Goal: Check status: Check status

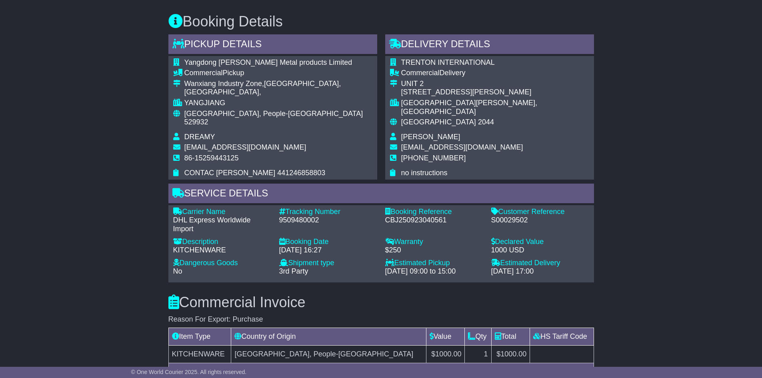
scroll to position [280, 0]
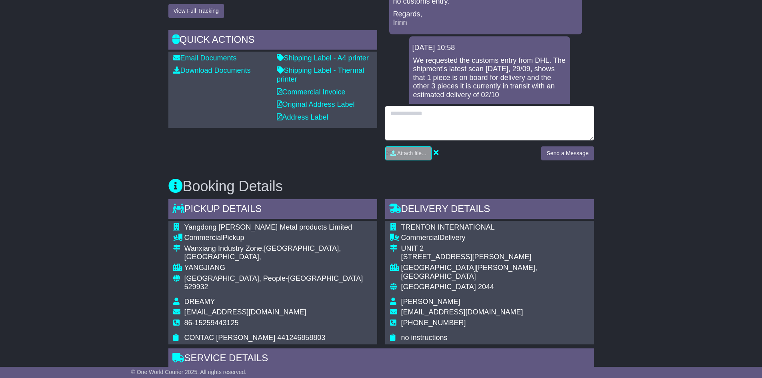
click at [492, 126] on textarea at bounding box center [489, 123] width 209 height 34
type textarea "**********"
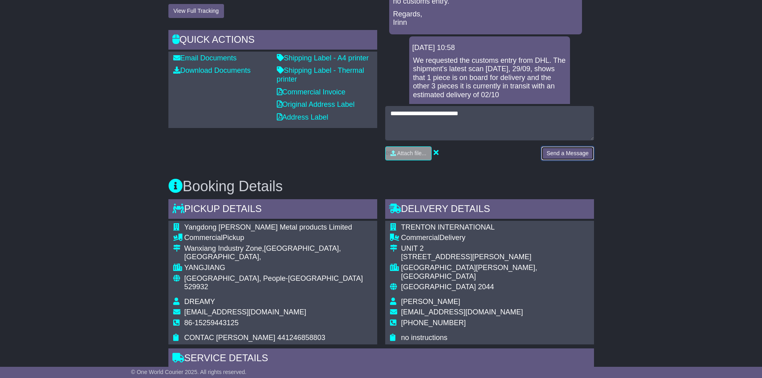
click at [555, 152] on button "Send a Message" at bounding box center [567, 153] width 52 height 14
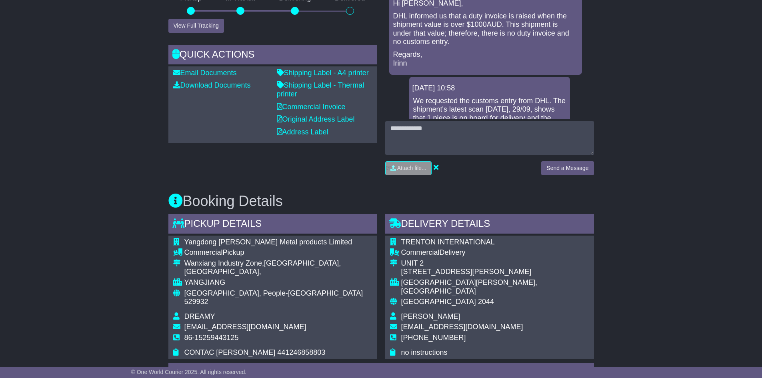
scroll to position [0, 0]
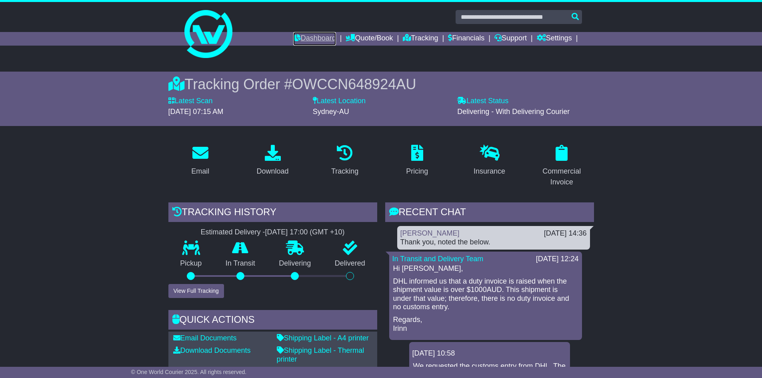
click at [325, 36] on link "Dashboard" at bounding box center [314, 39] width 43 height 14
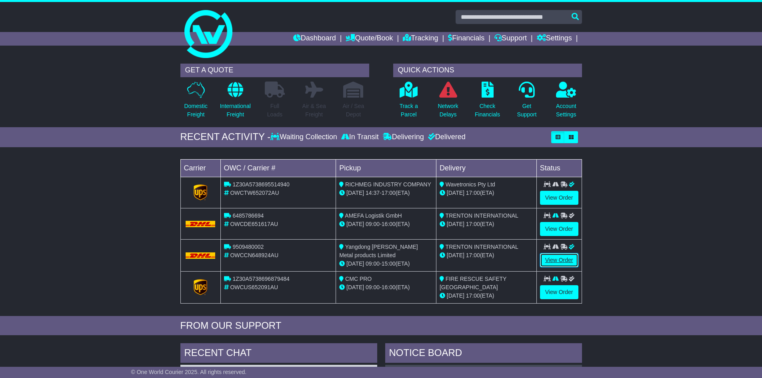
click at [549, 259] on link "View Order" at bounding box center [559, 260] width 38 height 14
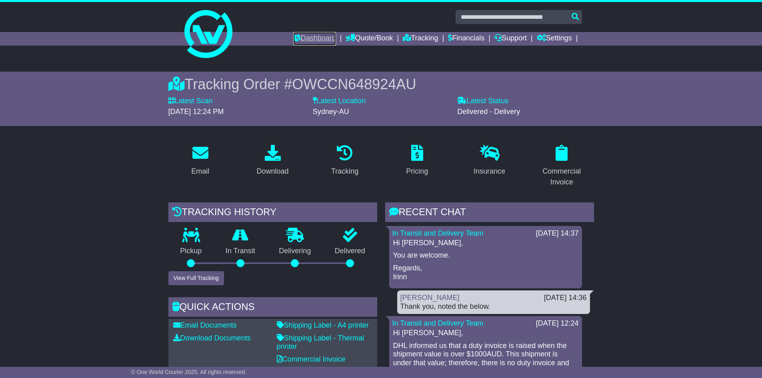
click at [302, 42] on link "Dashboard" at bounding box center [314, 39] width 43 height 14
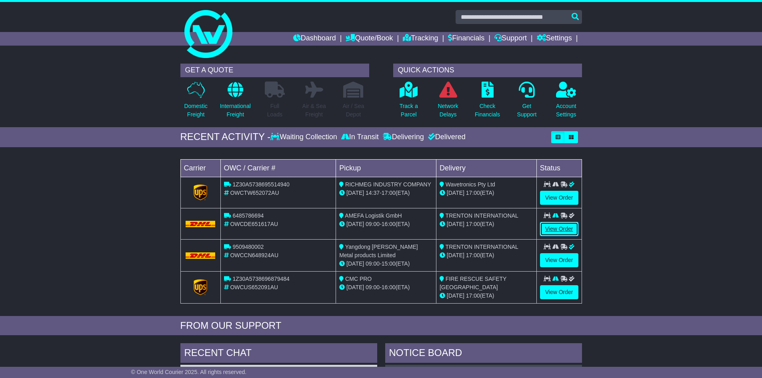
click at [551, 227] on link "View Order" at bounding box center [559, 229] width 38 height 14
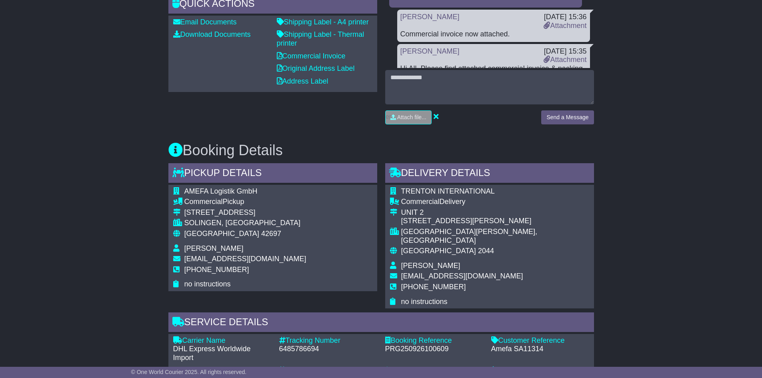
scroll to position [198, 0]
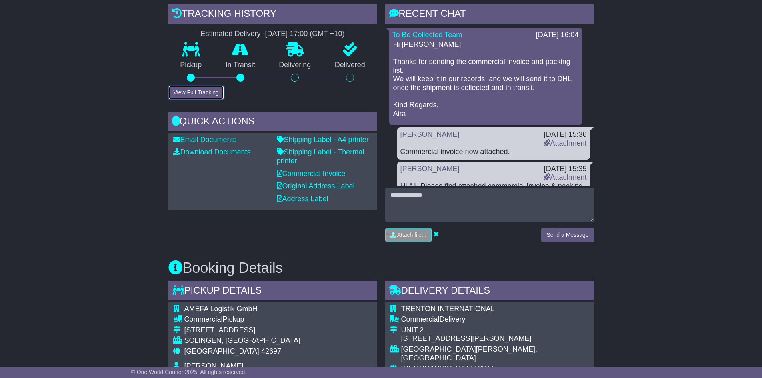
click at [202, 90] on button "View Full Tracking" at bounding box center [196, 93] width 56 height 14
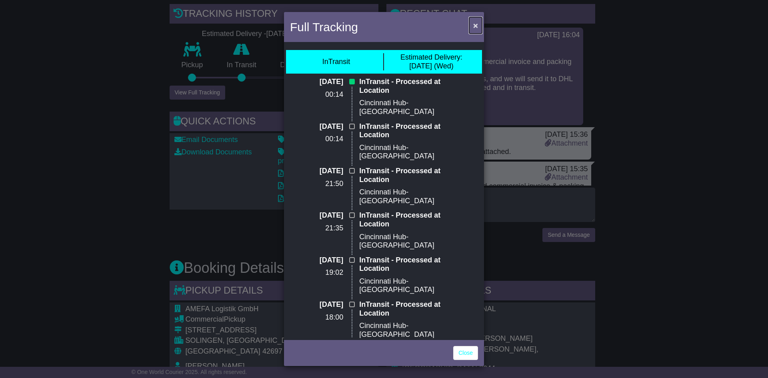
click at [477, 22] on span "×" at bounding box center [475, 25] width 5 height 9
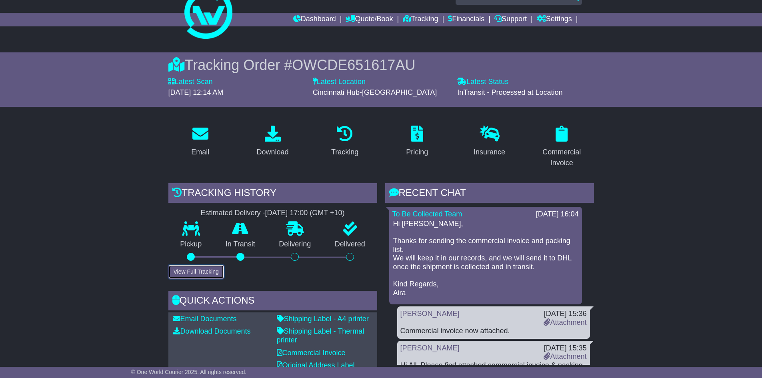
scroll to position [0, 0]
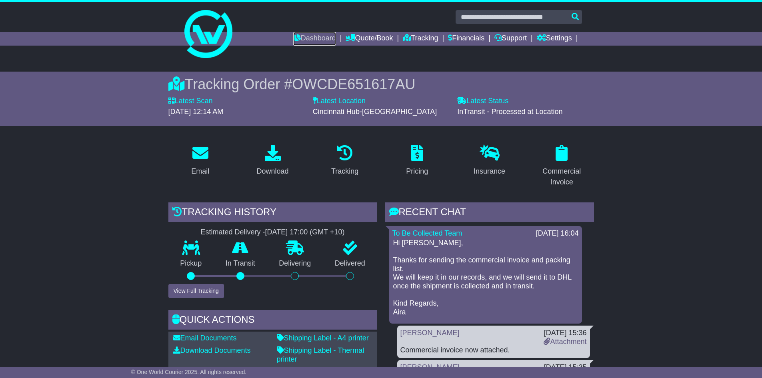
click at [295, 42] on link "Dashboard" at bounding box center [314, 39] width 43 height 14
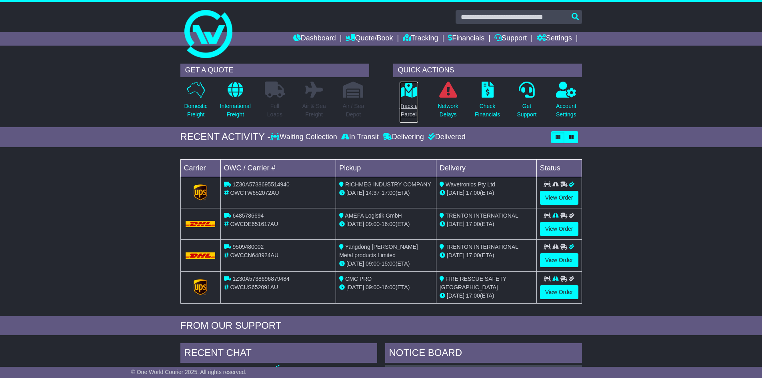
click at [399, 99] on link "Track a Parcel" at bounding box center [408, 102] width 19 height 42
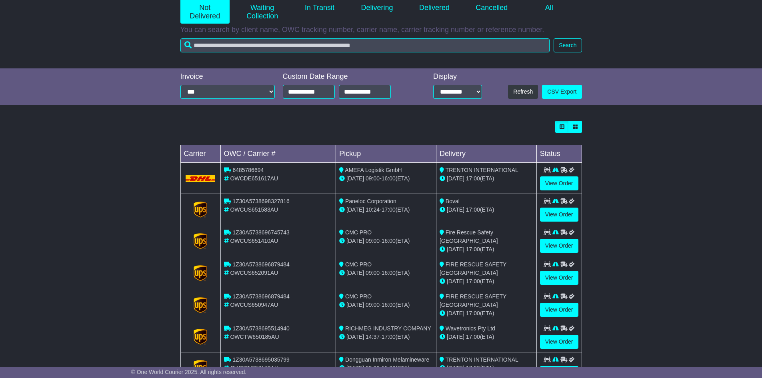
scroll to position [180, 0]
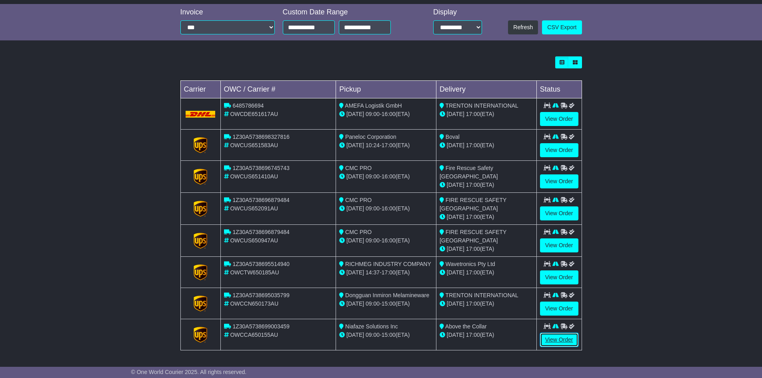
click at [551, 341] on link "View Order" at bounding box center [559, 340] width 38 height 14
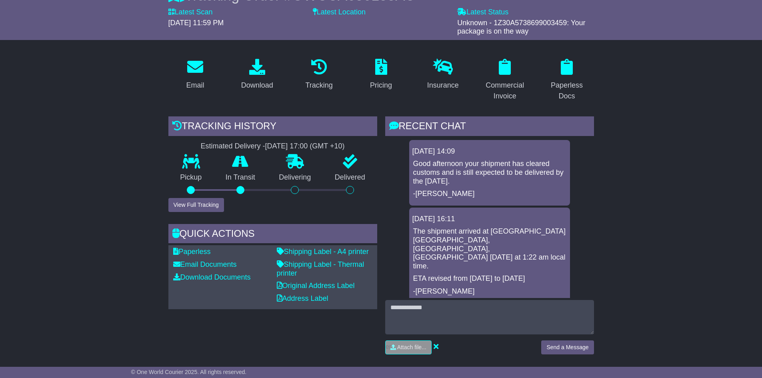
scroll to position [160, 0]
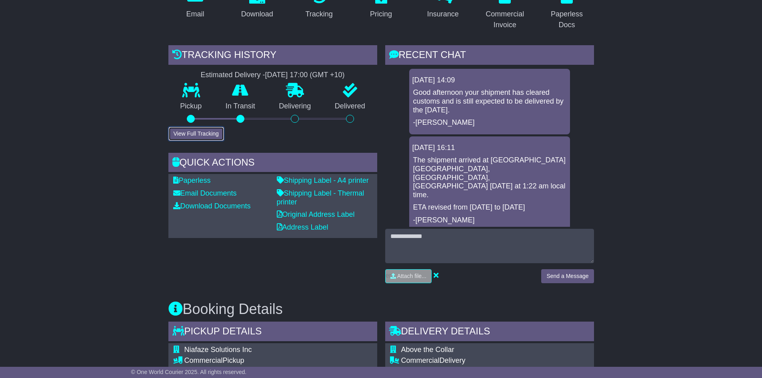
click at [203, 136] on button "View Full Tracking" at bounding box center [196, 134] width 56 height 14
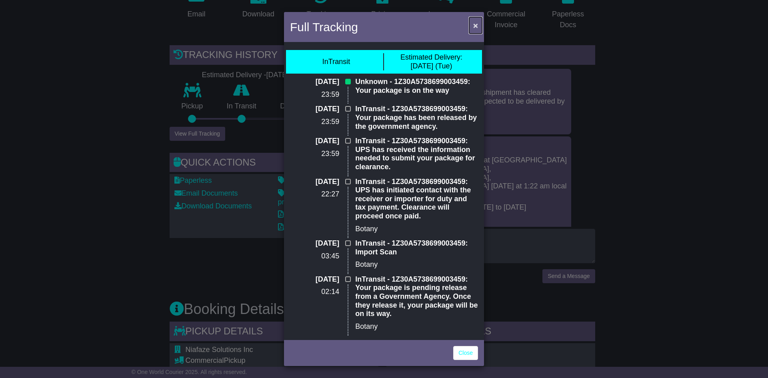
click at [473, 23] on span "×" at bounding box center [475, 25] width 5 height 9
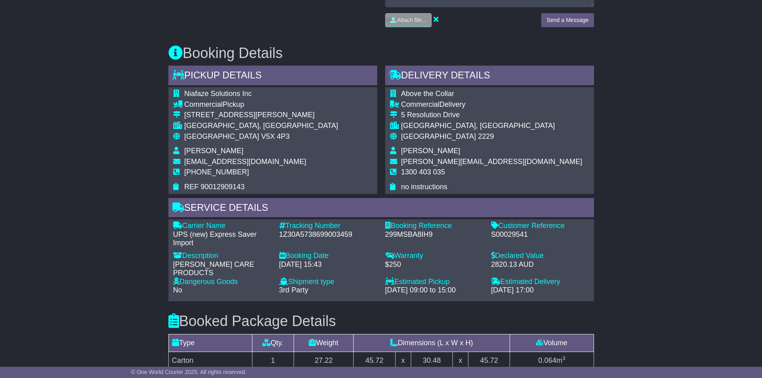
scroll to position [530, 0]
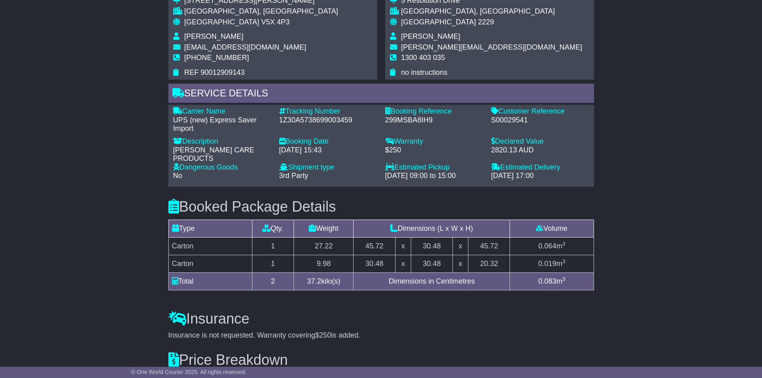
click at [514, 118] on div "S00029541" at bounding box center [540, 120] width 98 height 9
copy div "S00029541"
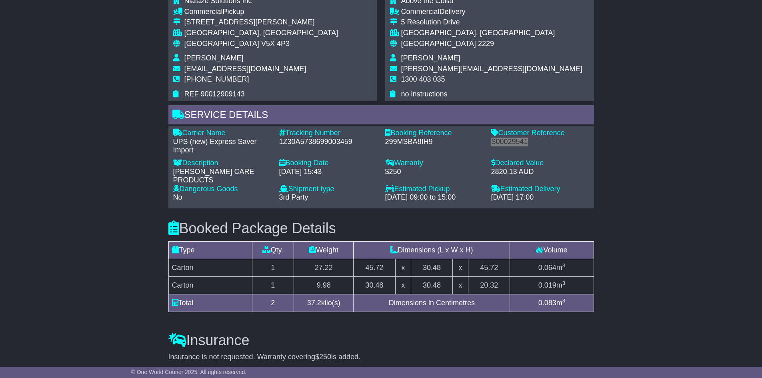
scroll to position [490, 0]
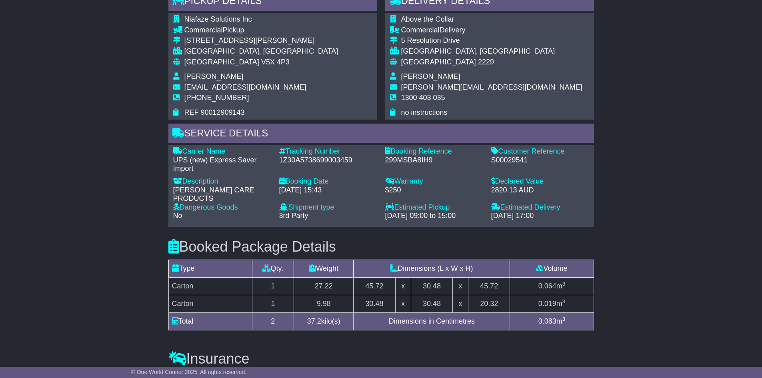
click at [83, 136] on div "Email Download Tracking Pricing Insurance" at bounding box center [381, 109] width 762 height 916
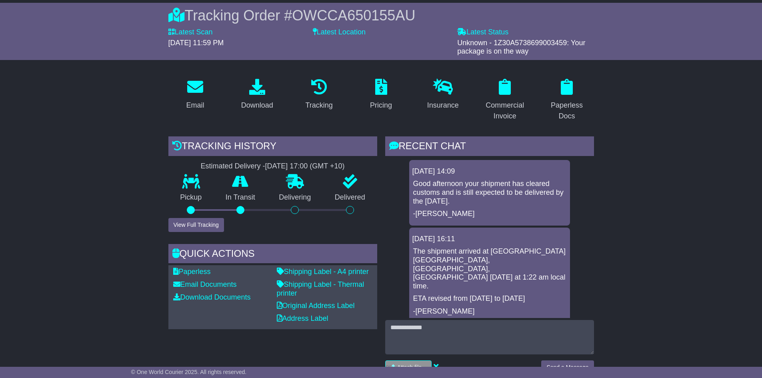
scroll to position [0, 0]
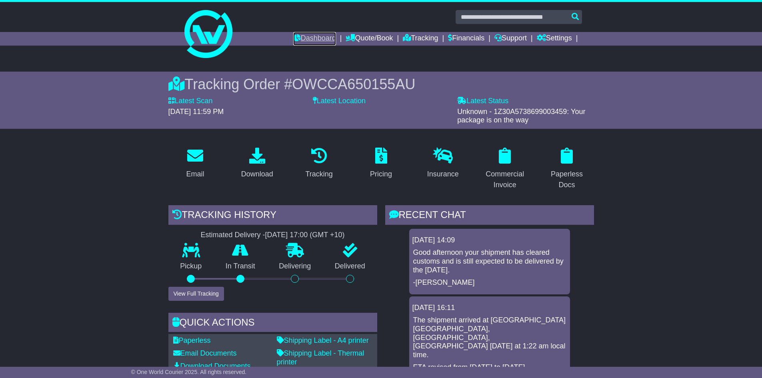
click at [308, 36] on link "Dashboard" at bounding box center [314, 39] width 43 height 14
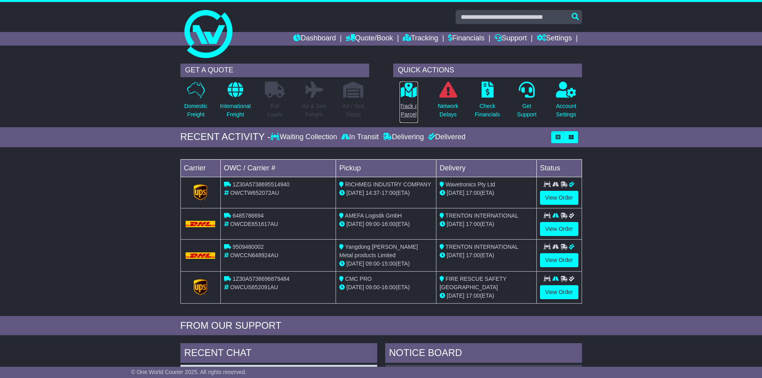
click at [413, 111] on p "Track a Parcel" at bounding box center [408, 110] width 18 height 17
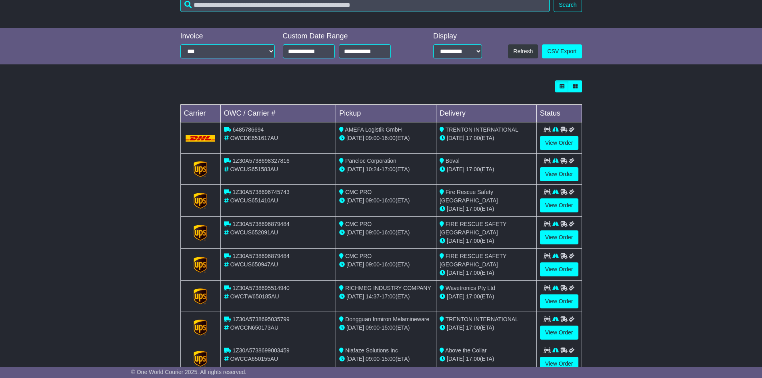
scroll to position [180, 0]
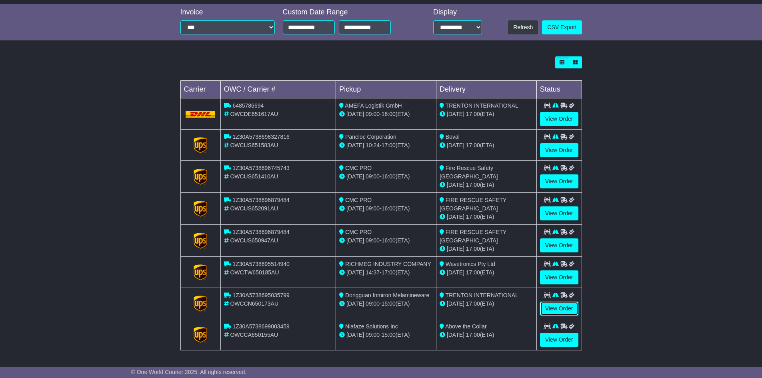
click at [559, 307] on link "View Order" at bounding box center [559, 308] width 38 height 14
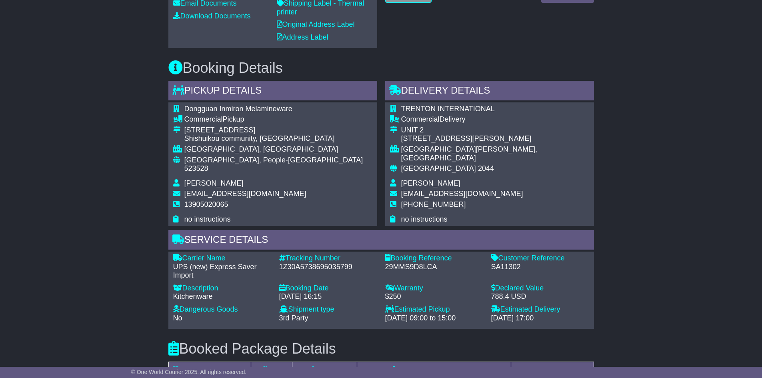
scroll to position [350, 0]
click at [504, 262] on div "SA11302" at bounding box center [540, 266] width 98 height 9
copy div "SA11302"
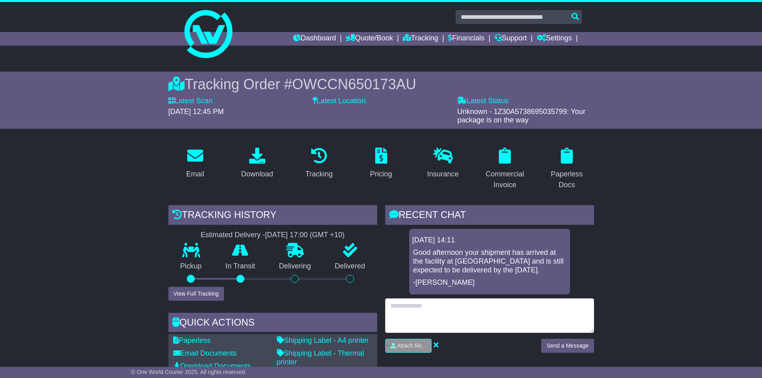
click at [451, 308] on textarea at bounding box center [489, 315] width 209 height 34
type textarea "**********"
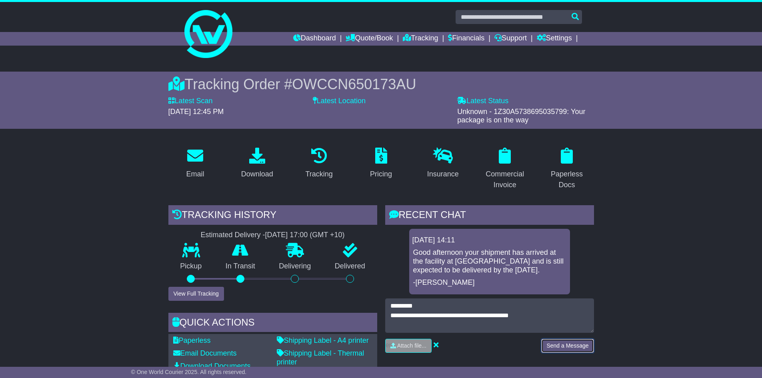
click at [574, 348] on button "Send a Message" at bounding box center [567, 346] width 52 height 14
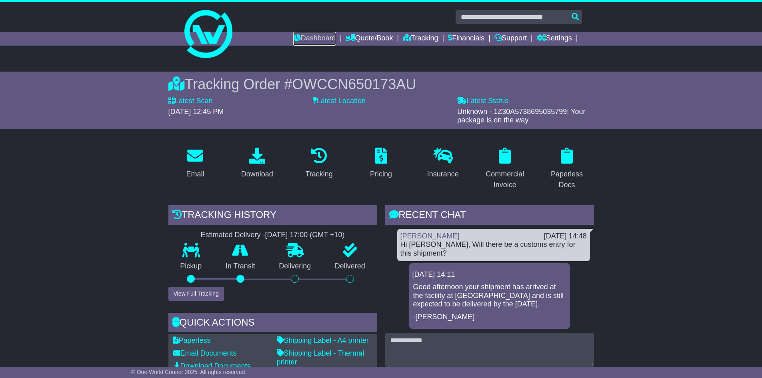
click at [321, 38] on link "Dashboard" at bounding box center [314, 39] width 43 height 14
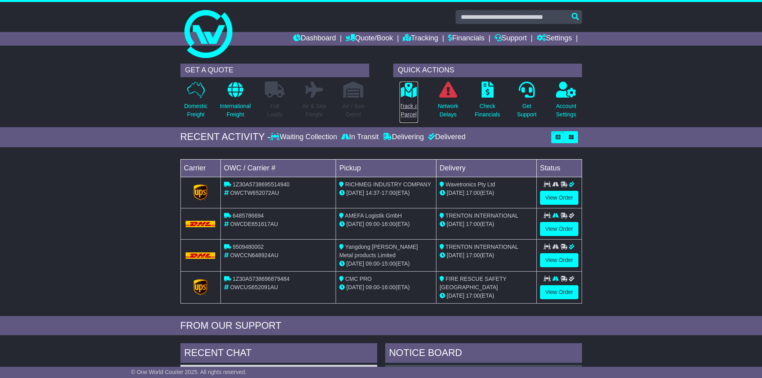
click at [409, 108] on p "Track a Parcel" at bounding box center [408, 110] width 18 height 17
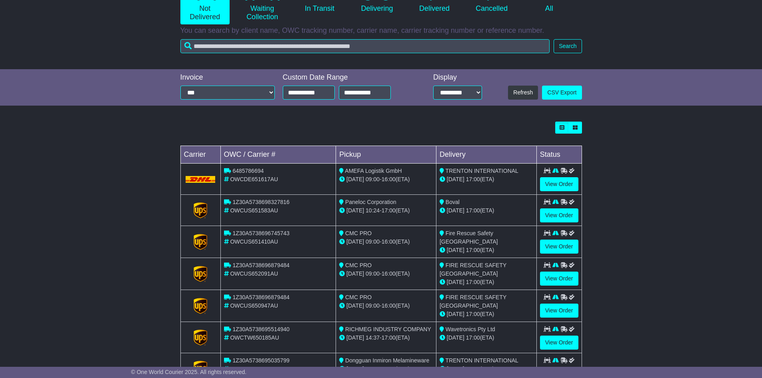
scroll to position [180, 0]
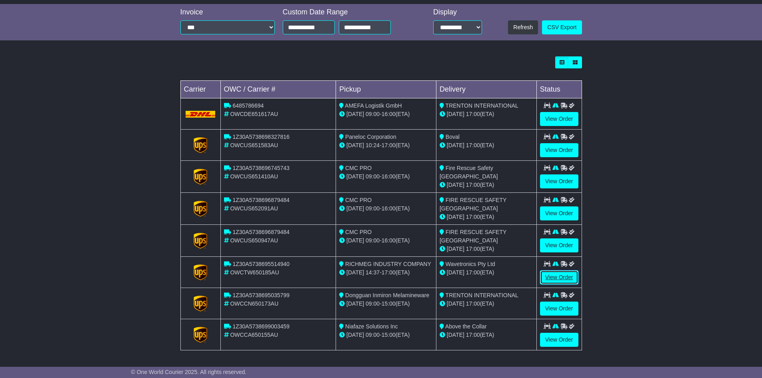
click at [564, 273] on link "View Order" at bounding box center [559, 277] width 38 height 14
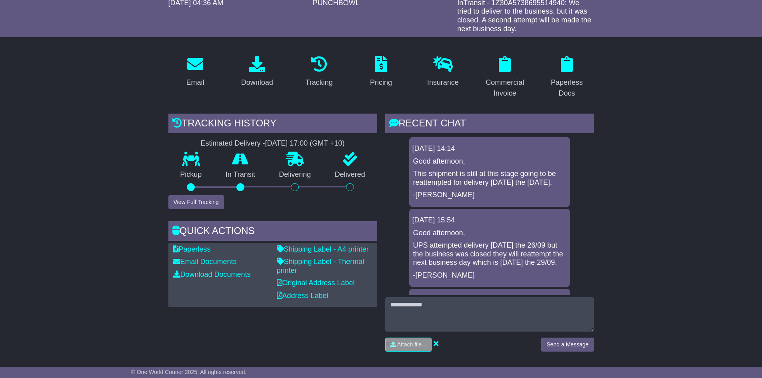
scroll to position [120, 0]
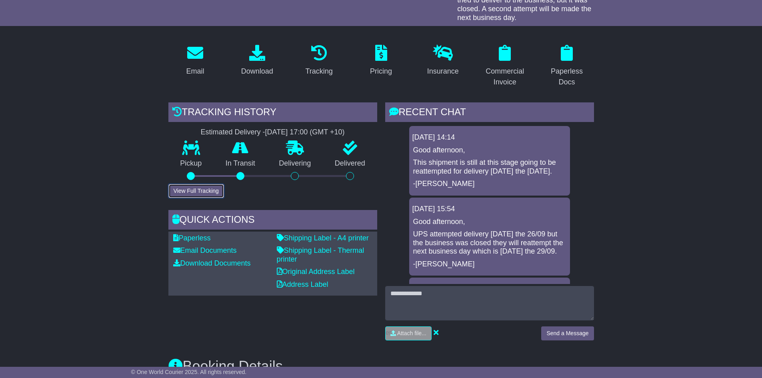
click at [180, 192] on button "View Full Tracking" at bounding box center [196, 191] width 56 height 14
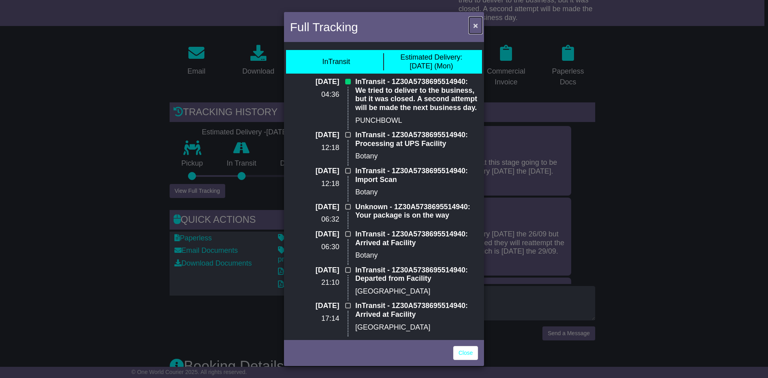
click at [471, 25] on button "×" at bounding box center [475, 25] width 13 height 16
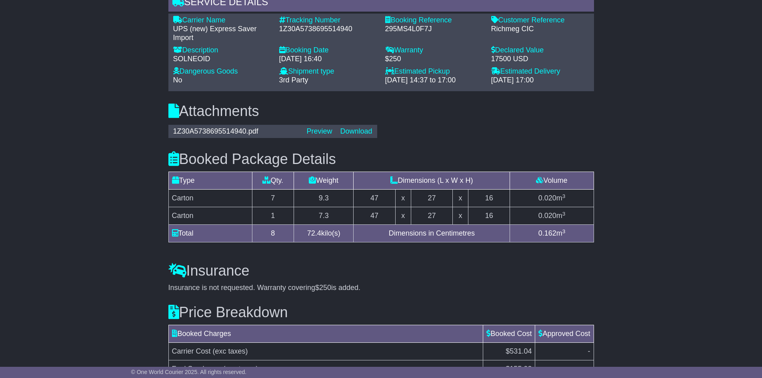
scroll to position [640, 0]
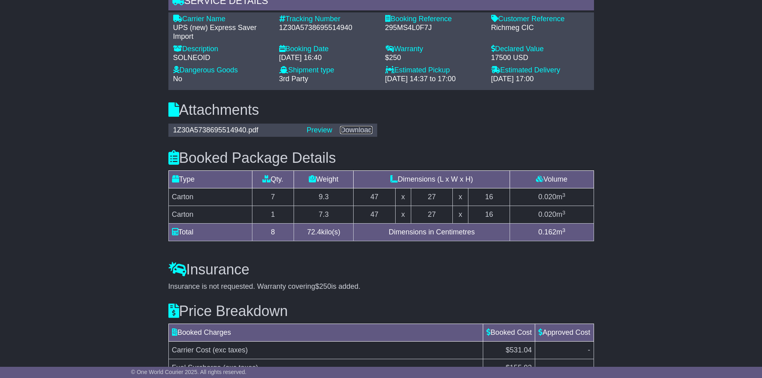
click at [359, 130] on link "Download" at bounding box center [356, 130] width 32 height 8
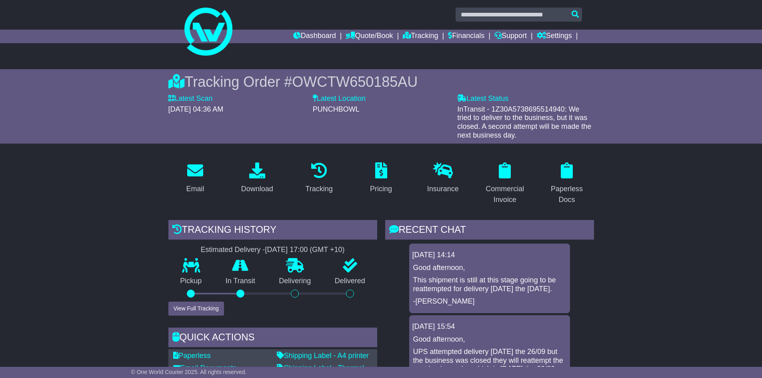
scroll to position [0, 0]
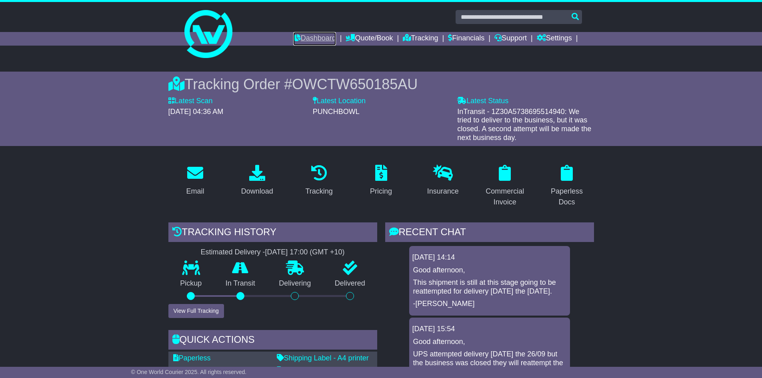
click at [310, 40] on link "Dashboard" at bounding box center [314, 39] width 43 height 14
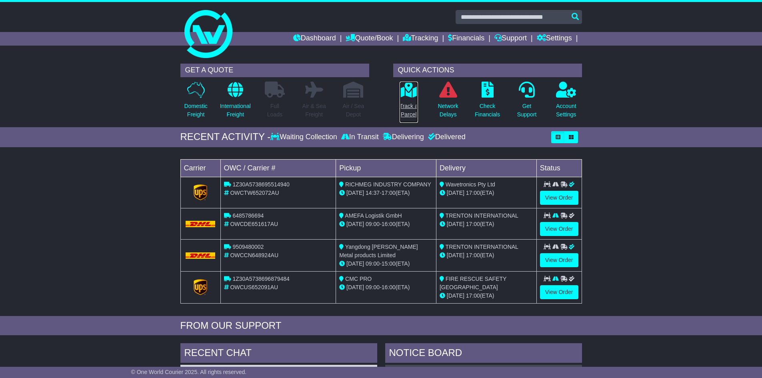
click at [417, 94] on icon at bounding box center [408, 90] width 18 height 16
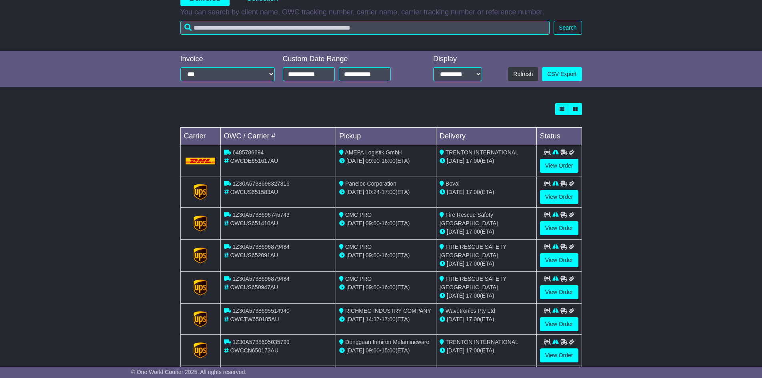
scroll to position [160, 0]
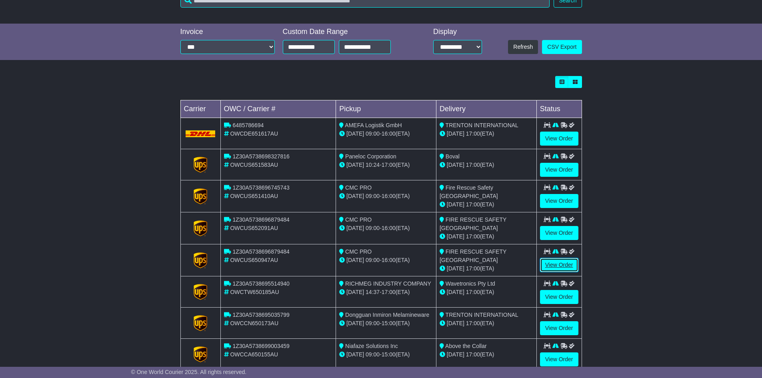
click at [555, 265] on link "View Order" at bounding box center [559, 265] width 38 height 14
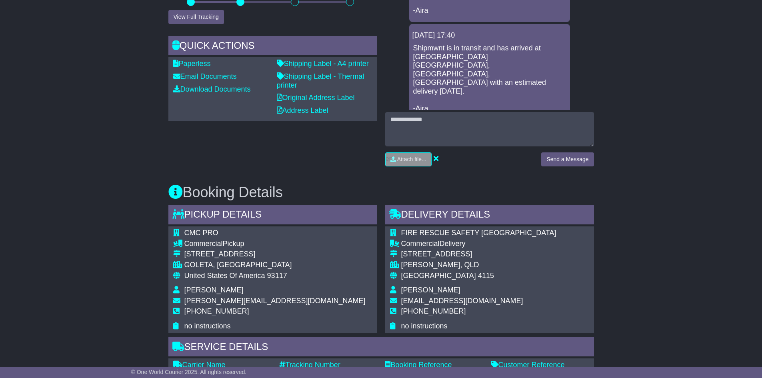
scroll to position [77, 0]
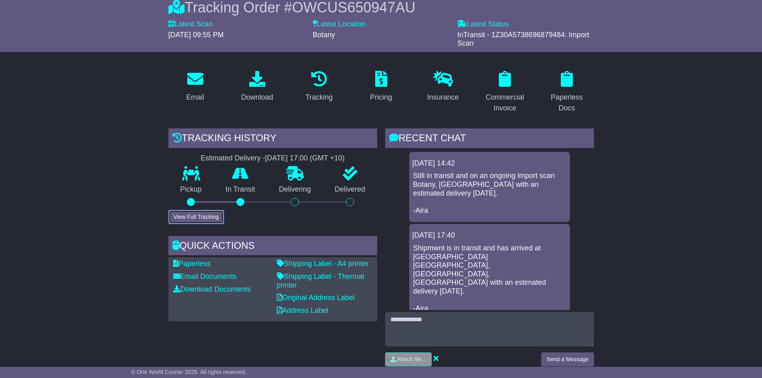
click at [190, 219] on button "View Full Tracking" at bounding box center [196, 217] width 56 height 14
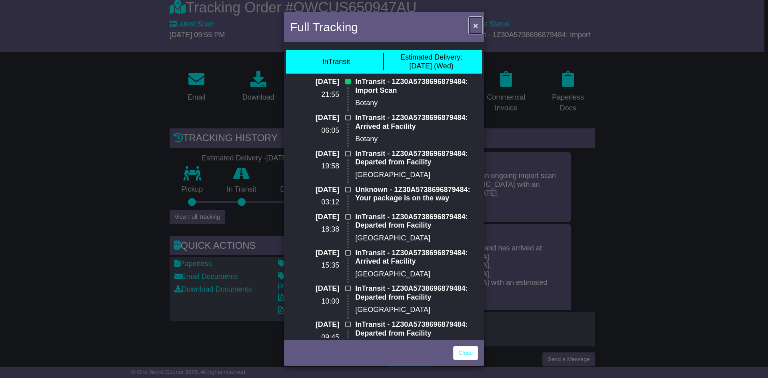
click at [475, 28] on span "×" at bounding box center [475, 25] width 5 height 9
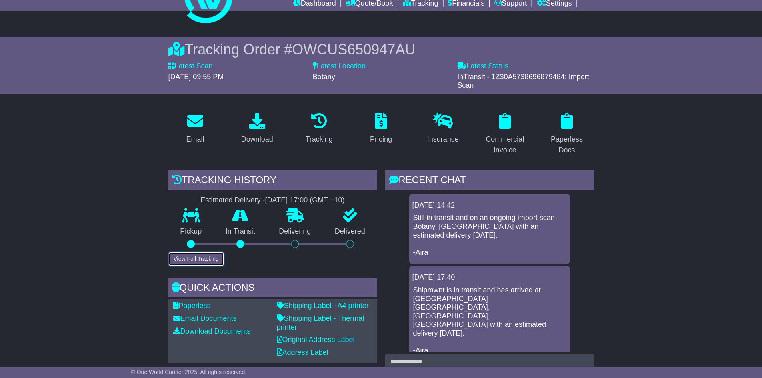
scroll to position [0, 0]
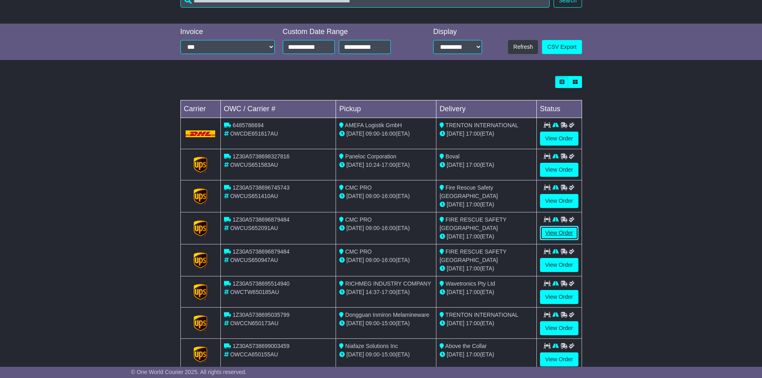
click at [551, 228] on link "View Order" at bounding box center [559, 233] width 38 height 14
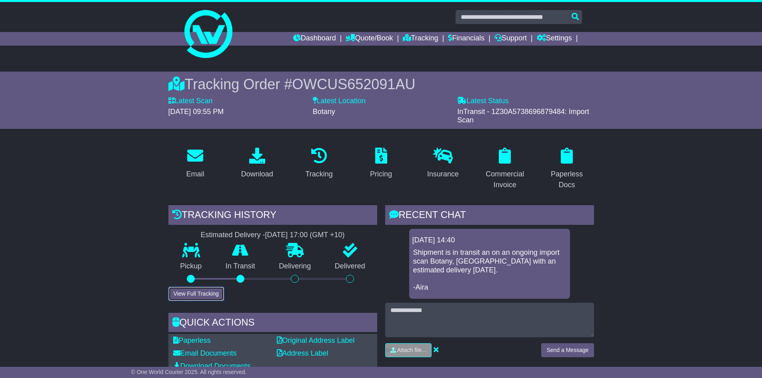
click at [185, 296] on button "View Full Tracking" at bounding box center [196, 294] width 56 height 14
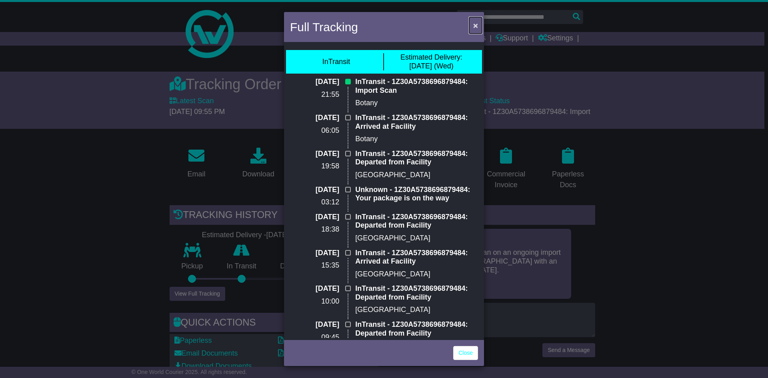
click at [478, 22] on button "×" at bounding box center [475, 25] width 13 height 16
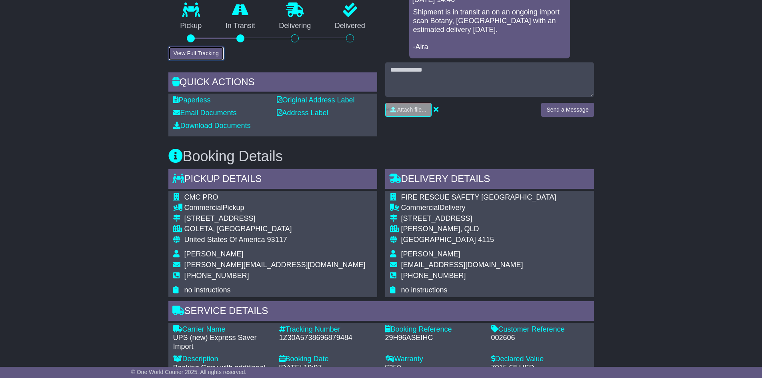
scroll to position [240, 0]
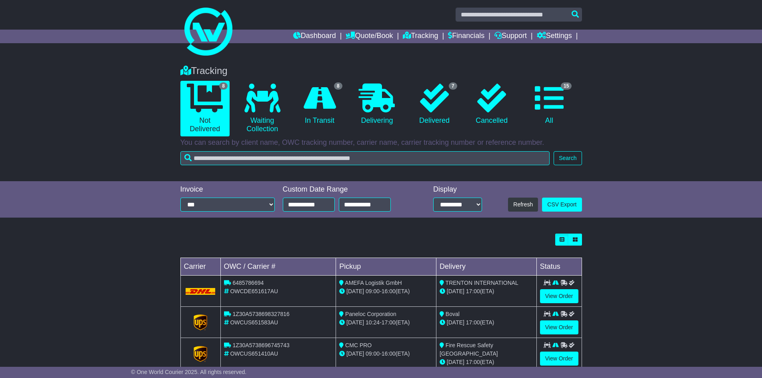
scroll to position [160, 0]
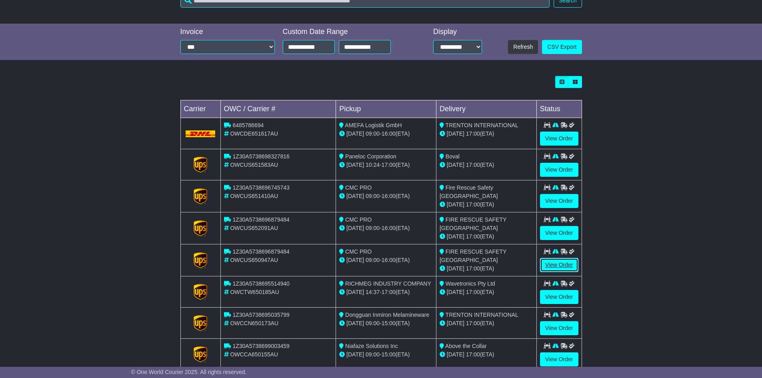
click at [571, 266] on link "View Order" at bounding box center [559, 265] width 38 height 14
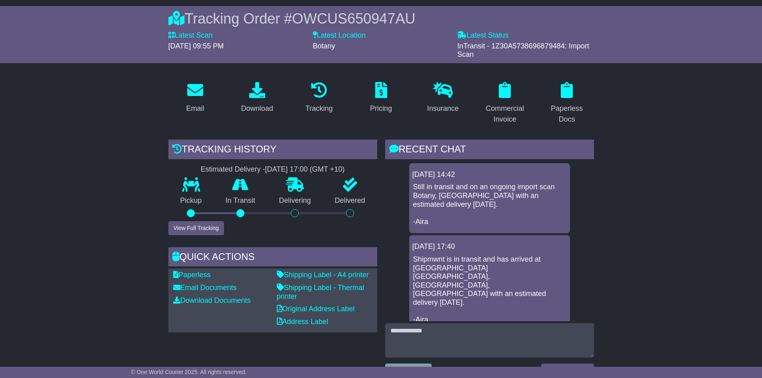
scroll to position [40, 0]
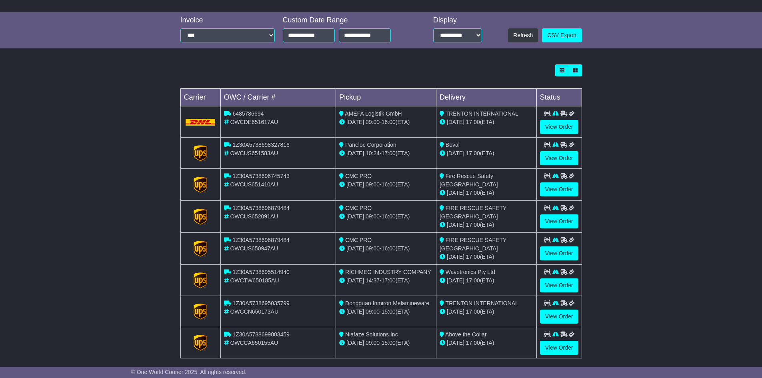
scroll to position [180, 0]
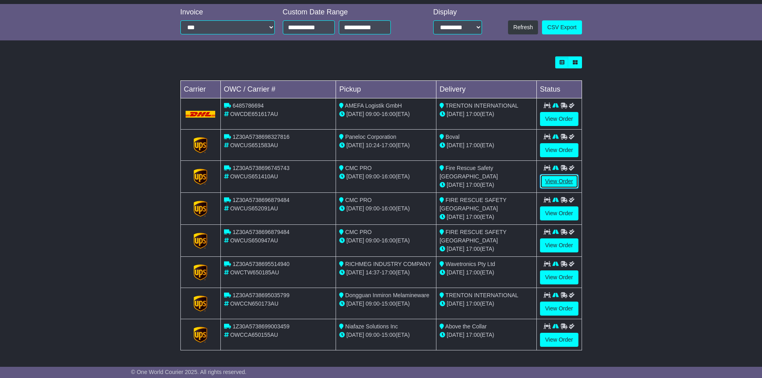
click at [549, 176] on link "View Order" at bounding box center [559, 181] width 38 height 14
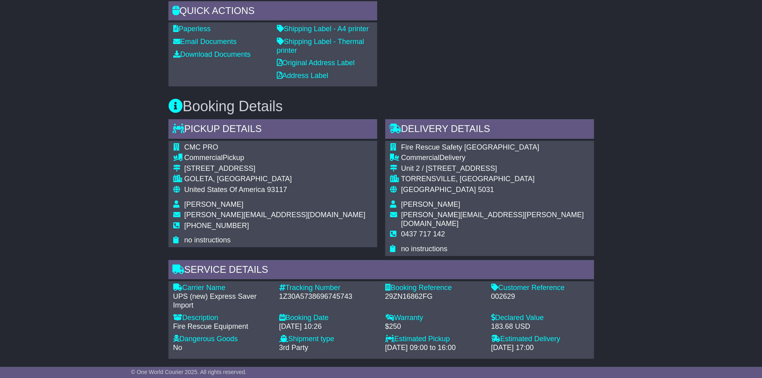
scroll to position [200, 0]
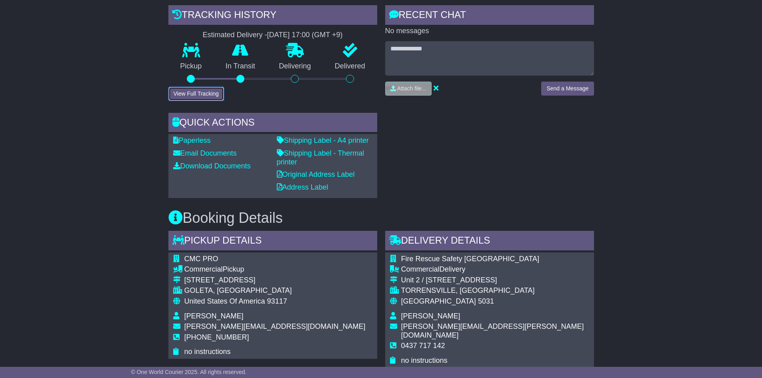
click at [189, 94] on button "View Full Tracking" at bounding box center [196, 94] width 56 height 14
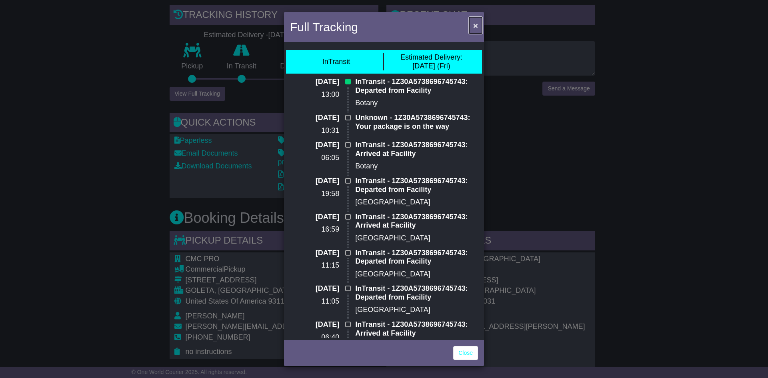
click at [475, 24] on span "×" at bounding box center [475, 25] width 5 height 9
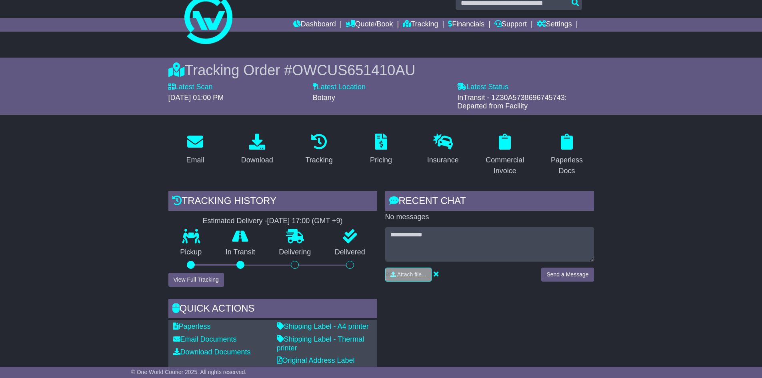
scroll to position [0, 0]
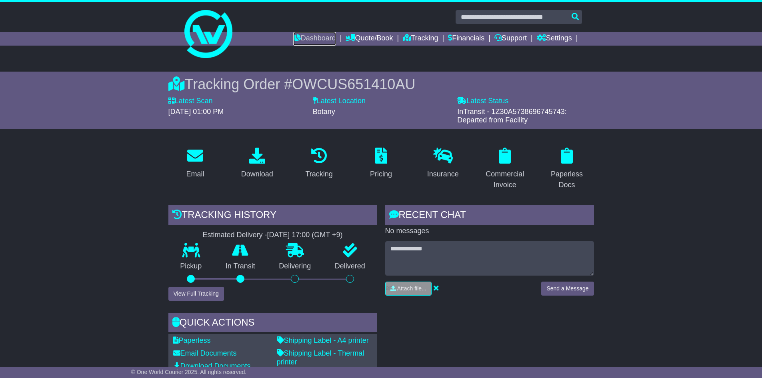
click at [318, 39] on link "Dashboard" at bounding box center [314, 39] width 43 height 14
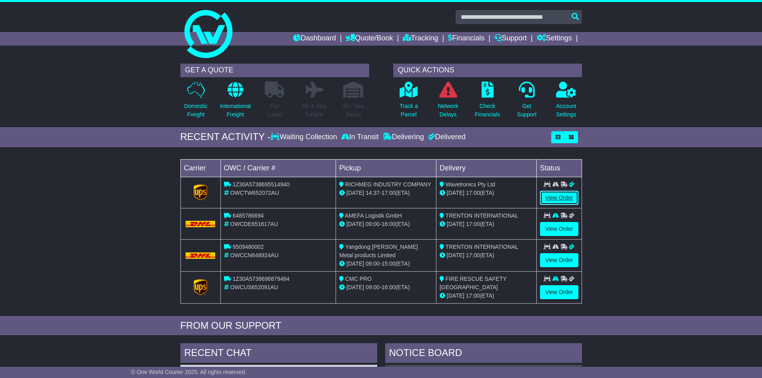
click at [556, 200] on link "View Order" at bounding box center [559, 198] width 38 height 14
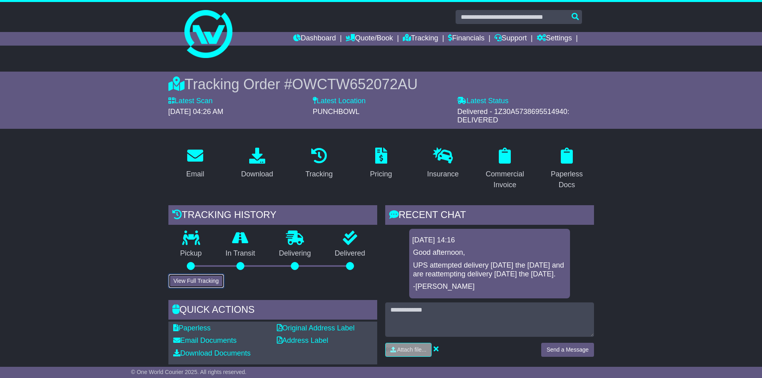
click at [205, 276] on button "View Full Tracking" at bounding box center [196, 281] width 56 height 14
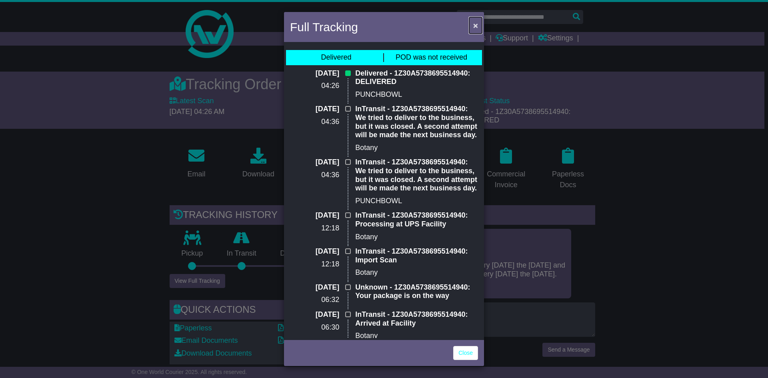
click at [475, 26] on span "×" at bounding box center [475, 25] width 5 height 9
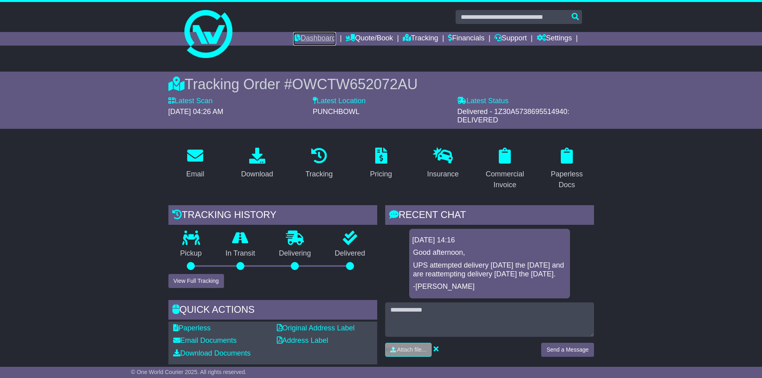
click at [311, 39] on link "Dashboard" at bounding box center [314, 39] width 43 height 14
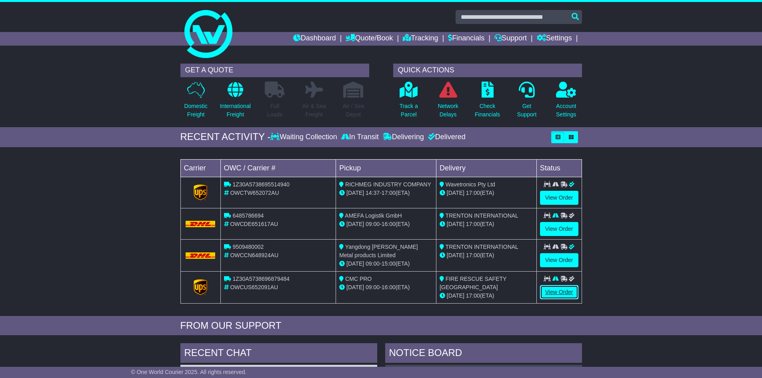
click at [558, 290] on link "View Order" at bounding box center [559, 292] width 38 height 14
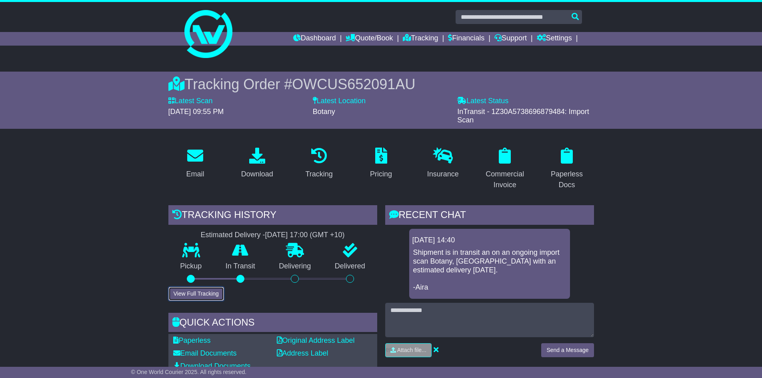
click at [203, 294] on button "View Full Tracking" at bounding box center [196, 294] width 56 height 14
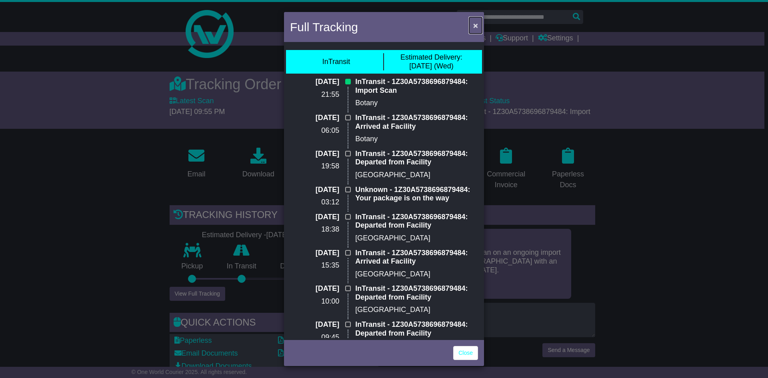
click at [475, 24] on span "×" at bounding box center [475, 25] width 5 height 9
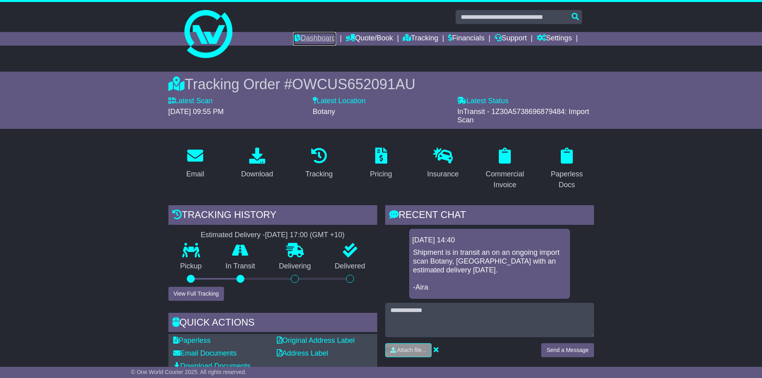
click at [301, 42] on link "Dashboard" at bounding box center [314, 39] width 43 height 14
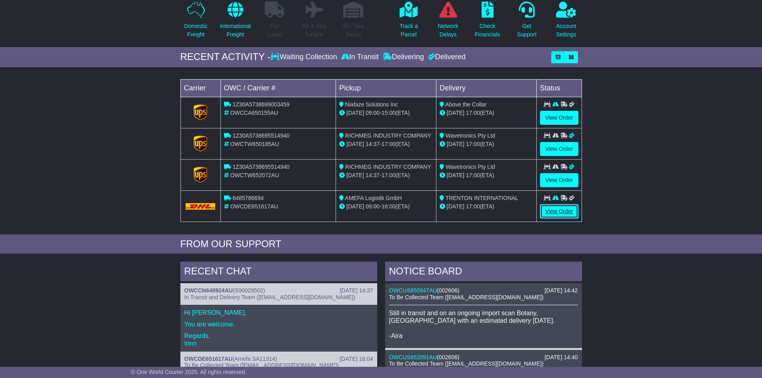
click at [544, 210] on link "View Order" at bounding box center [559, 211] width 38 height 14
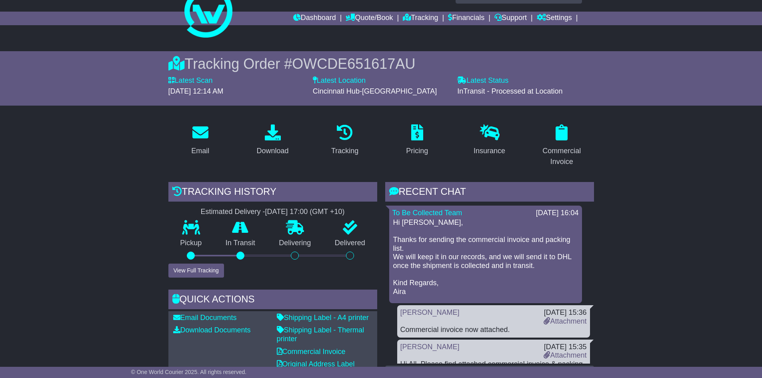
scroll to position [40, 0]
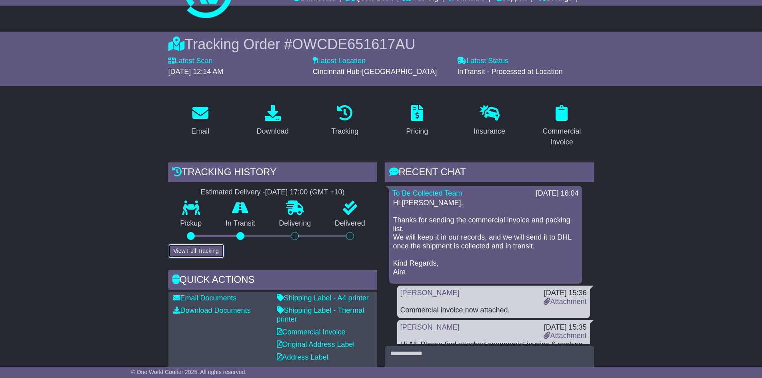
click at [200, 256] on button "View Full Tracking" at bounding box center [196, 251] width 56 height 14
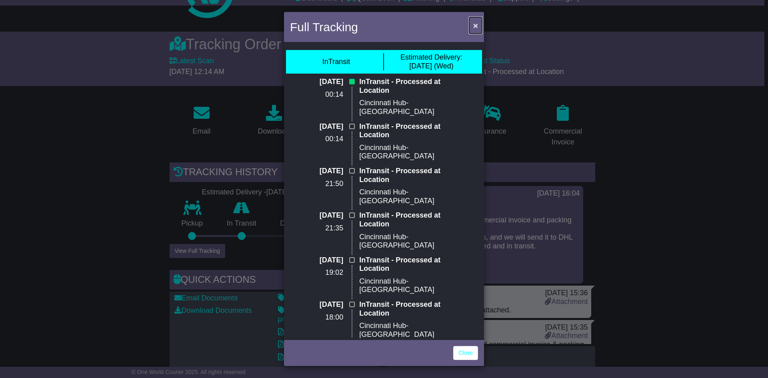
click at [476, 26] on span "×" at bounding box center [475, 25] width 5 height 9
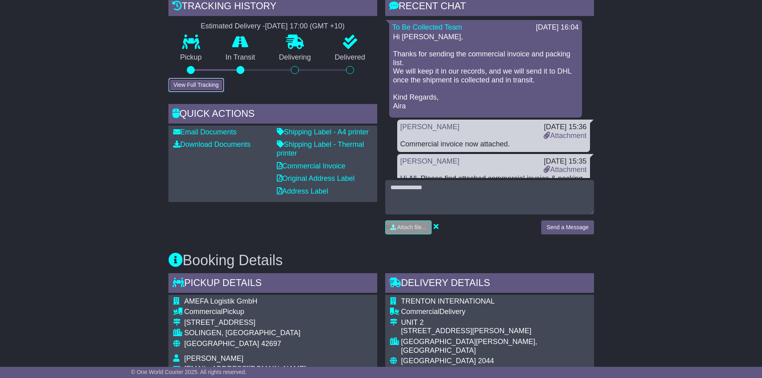
scroll to position [400, 0]
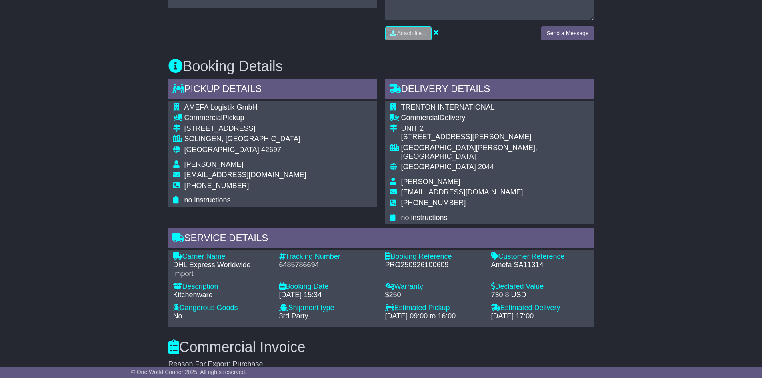
click at [302, 261] on div "6485786694" at bounding box center [328, 265] width 98 height 9
click at [297, 261] on div "6485786694" at bounding box center [328, 265] width 98 height 9
copy div "6485786694"
click at [668, 240] on div "Email Download Tracking Pricing Insurance" at bounding box center [381, 273] width 762 height 1070
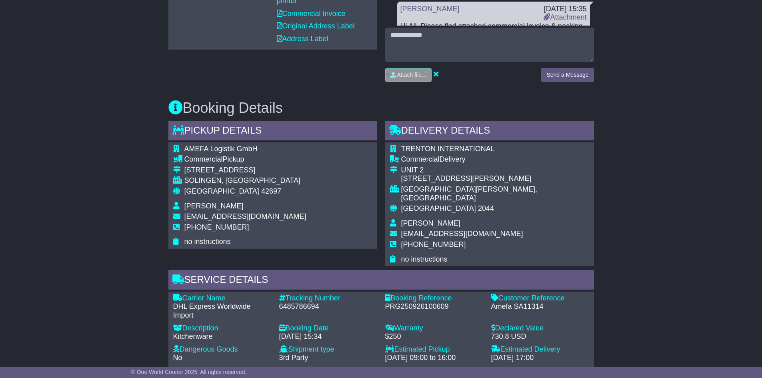
scroll to position [0, 0]
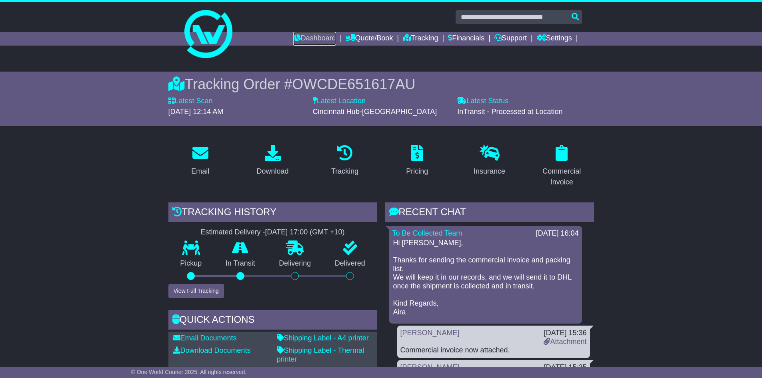
click at [293, 40] on icon at bounding box center [297, 37] width 8 height 7
